Goal: Task Accomplishment & Management: Manage account settings

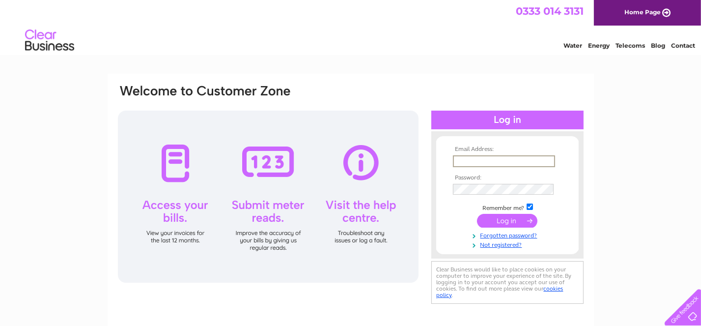
click at [463, 163] on input "text" at bounding box center [504, 161] width 102 height 12
click at [463, 157] on input "text" at bounding box center [503, 160] width 101 height 11
type input "WBVbrucefieldchurch@outlook.com"
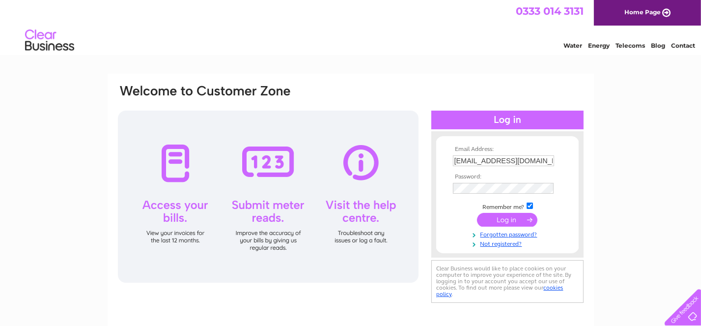
click at [514, 218] on input "submit" at bounding box center [507, 220] width 60 height 14
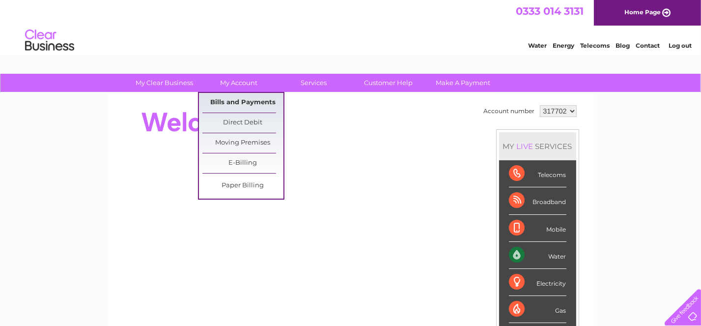
click at [232, 100] on link "Bills and Payments" at bounding box center [242, 103] width 81 height 20
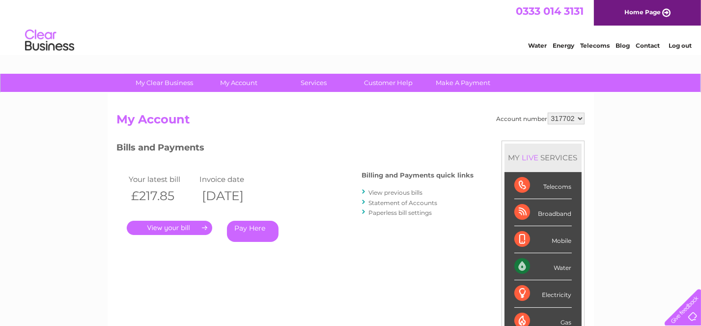
click at [380, 202] on link "Statement of Accounts" at bounding box center [403, 202] width 69 height 7
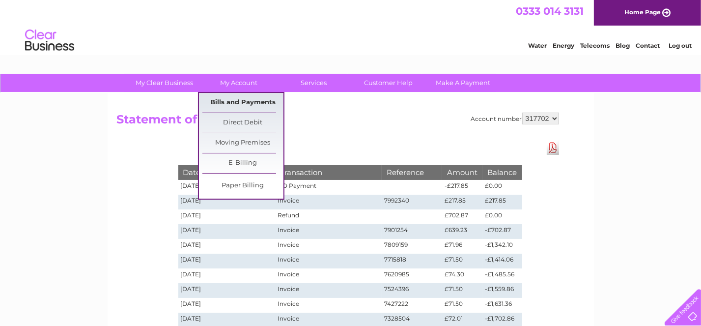
click at [236, 104] on link "Bills and Payments" at bounding box center [242, 103] width 81 height 20
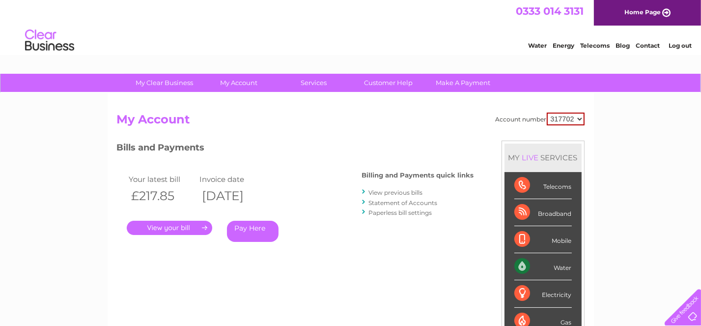
click at [195, 224] on link "." at bounding box center [170, 228] width 86 height 14
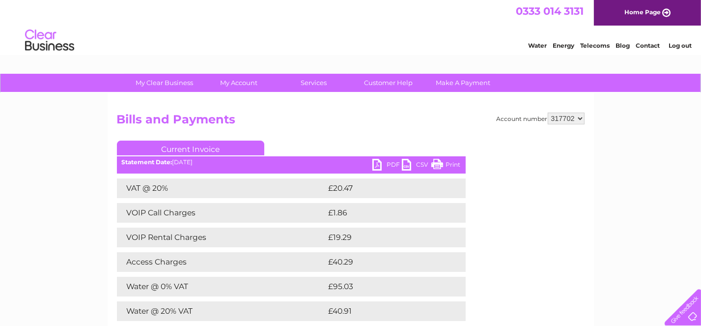
click at [170, 146] on link "Current Invoice" at bounding box center [190, 148] width 147 height 15
click at [377, 165] on link "PDF" at bounding box center [387, 166] width 29 height 14
